Goal: Information Seeking & Learning: Learn about a topic

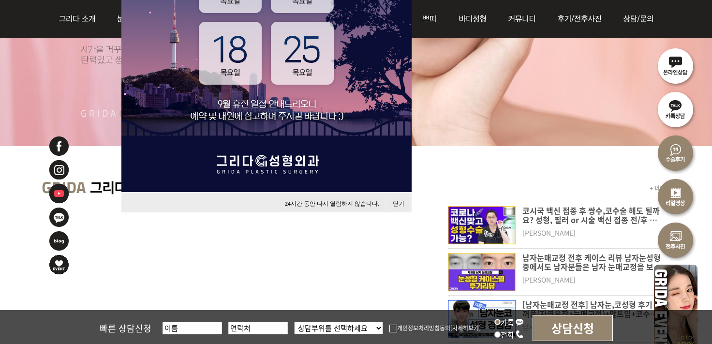
scroll to position [290, 0]
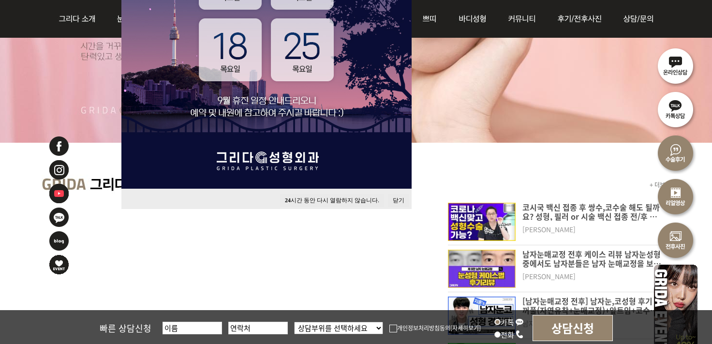
click at [351, 201] on button "24 시간 동안 다시 열람하지 않습니다." at bounding box center [332, 200] width 104 height 13
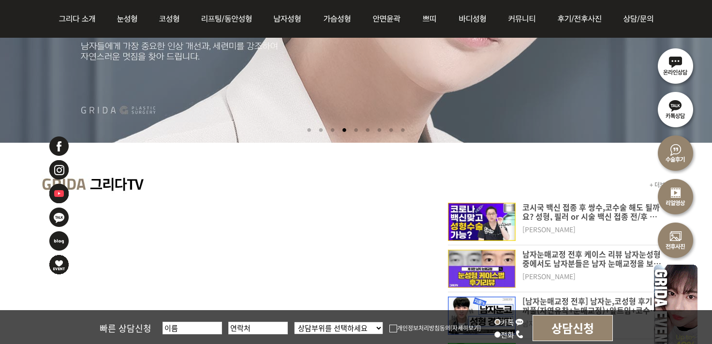
scroll to position [0, 0]
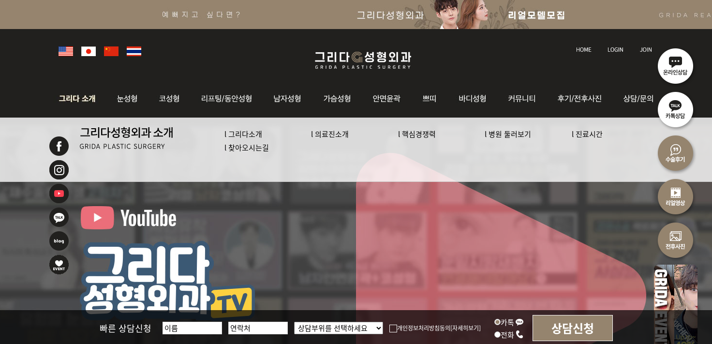
click at [343, 133] on link "l 의료진소개" at bounding box center [330, 134] width 38 height 10
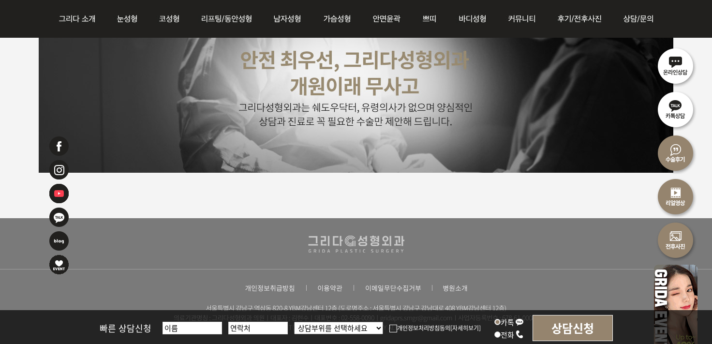
scroll to position [2380, 0]
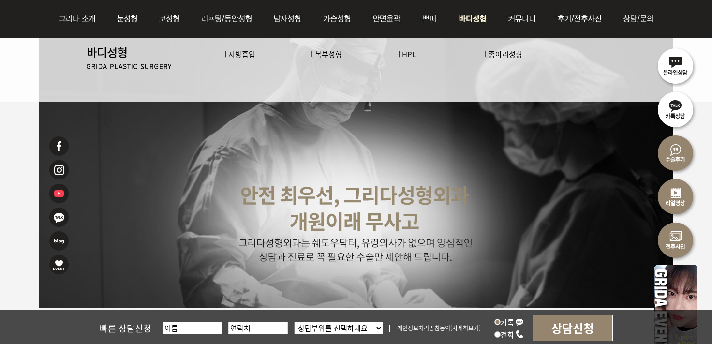
click at [407, 55] on link "l HPL" at bounding box center [407, 54] width 18 height 10
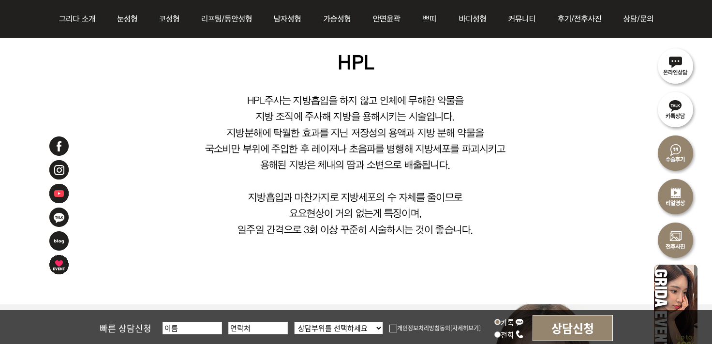
scroll to position [581, 0]
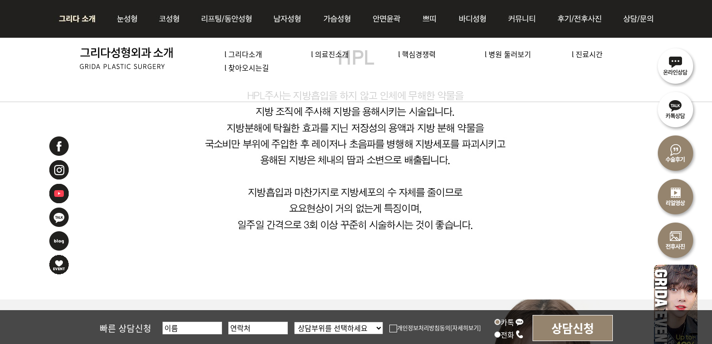
click at [68, 22] on img at bounding box center [80, 19] width 52 height 38
